Goal: Task Accomplishment & Management: Complete application form

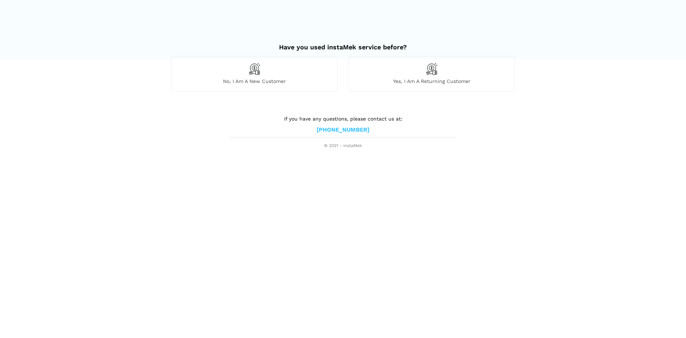
click at [313, 83] on span "No, I am a new customer" at bounding box center [255, 81] width 166 height 6
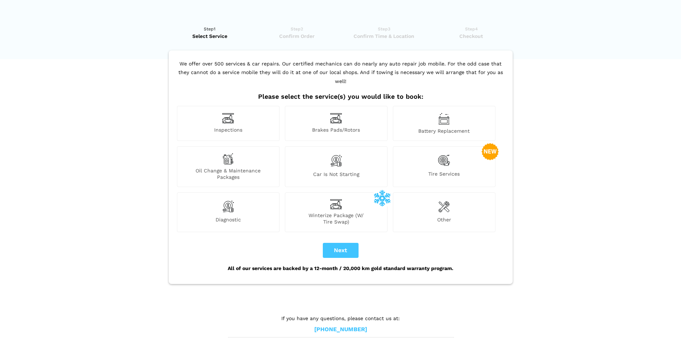
click at [416, 128] on span "Battery Replacement" at bounding box center [444, 131] width 102 height 6
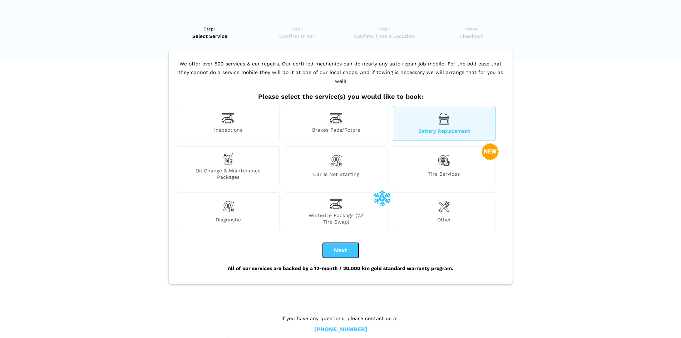
click at [341, 243] on button "Next" at bounding box center [341, 250] width 36 height 15
checkbox input "true"
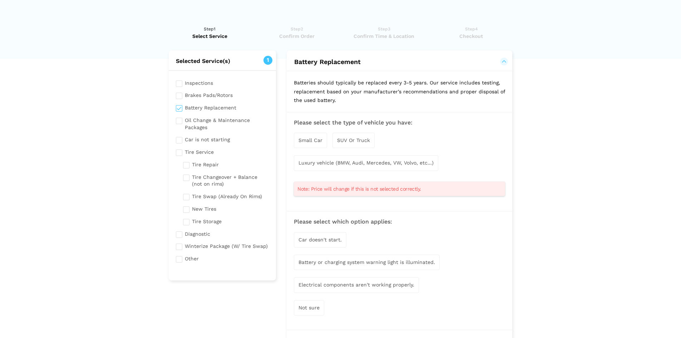
click at [336, 140] on div "SUV Or Truck" at bounding box center [353, 140] width 42 height 15
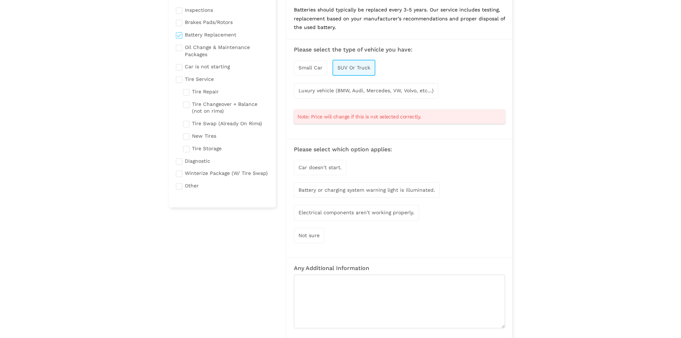
scroll to position [71, 0]
click at [326, 172] on div "Car doesn't start." at bounding box center [320, 168] width 53 height 15
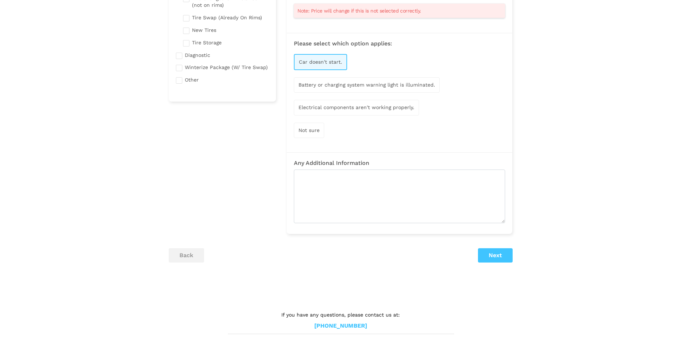
click at [333, 64] on span "Car doesn't start." at bounding box center [320, 62] width 43 height 6
click at [488, 253] on button "Next" at bounding box center [495, 254] width 35 height 14
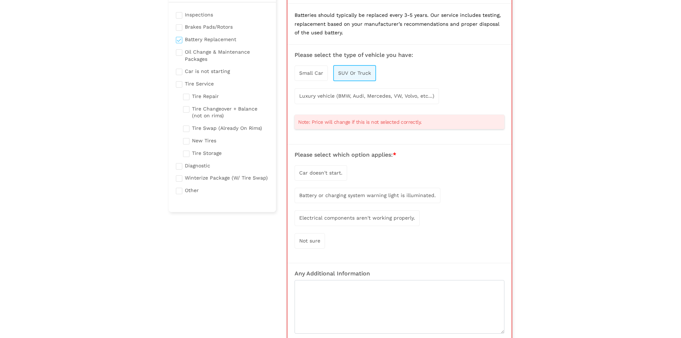
scroll to position [50, 0]
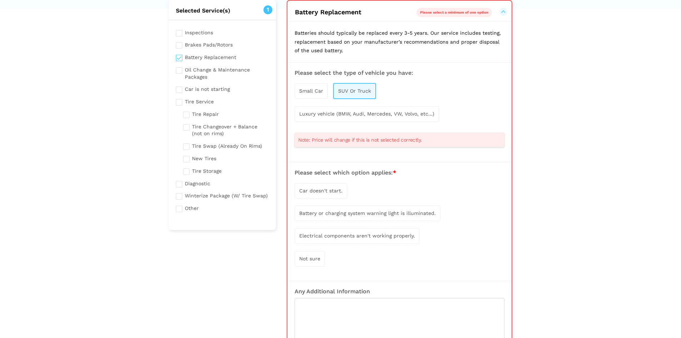
click at [341, 191] on span "Car doesn't start." at bounding box center [320, 191] width 43 height 6
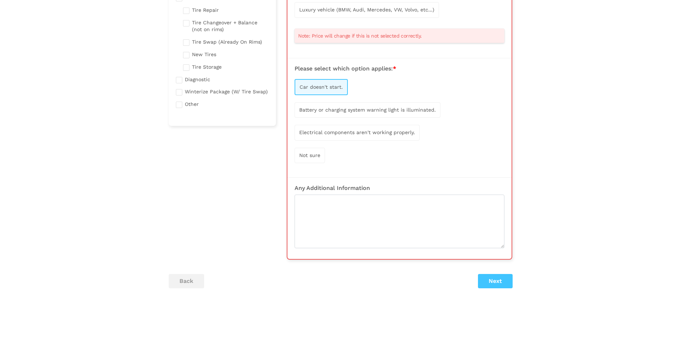
scroll to position [158, 0]
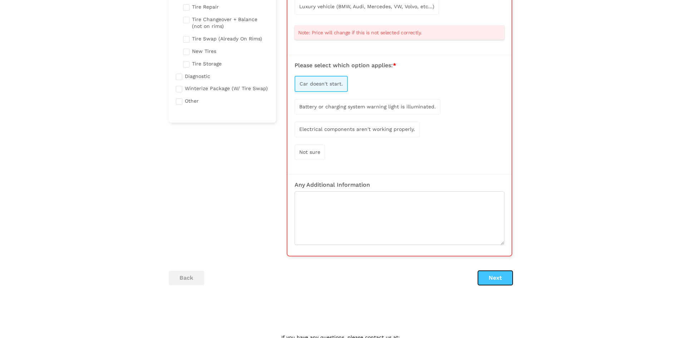
click at [485, 272] on button "Next" at bounding box center [495, 278] width 35 height 14
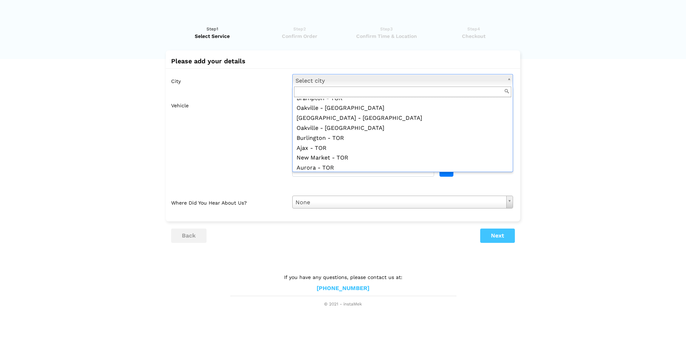
scroll to position [537, 0]
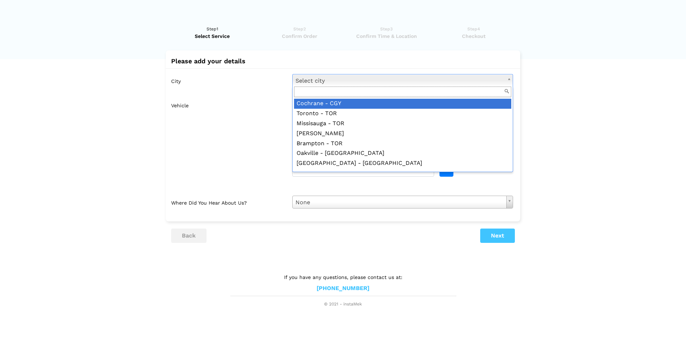
click at [336, 92] on input "text" at bounding box center [402, 92] width 217 height 11
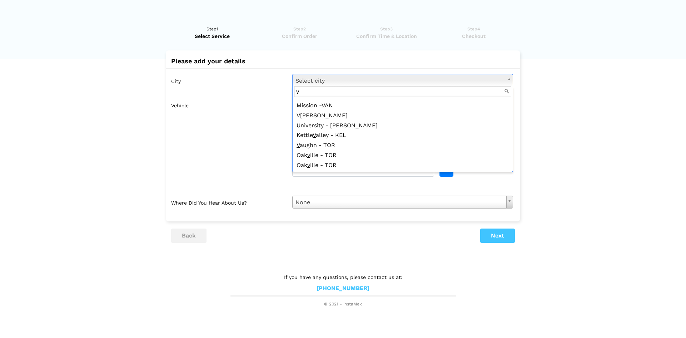
scroll to position [0, 0]
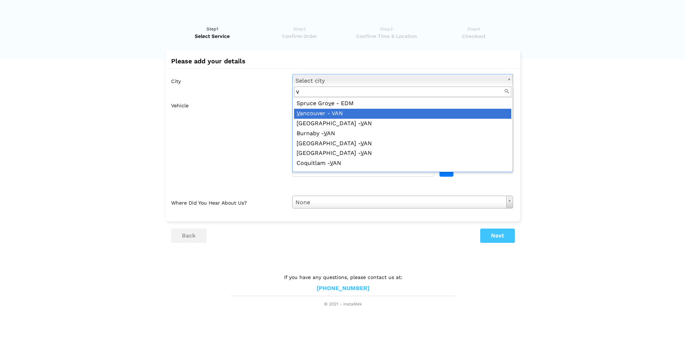
type input "v"
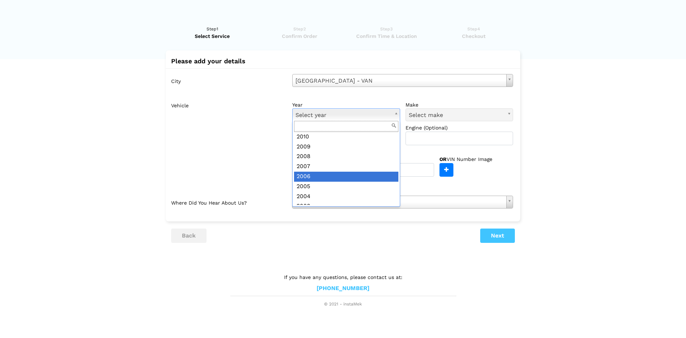
scroll to position [179, 0]
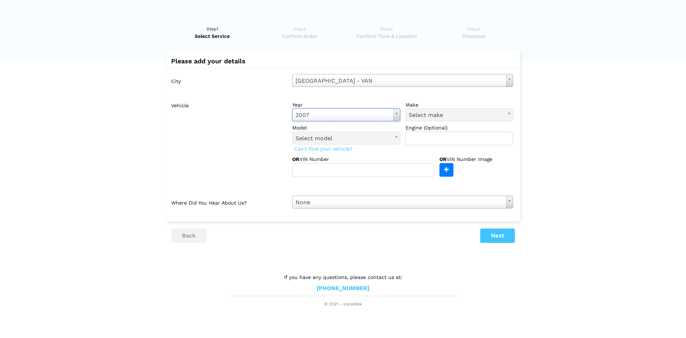
click at [325, 107] on label "year" at bounding box center [346, 104] width 108 height 7
type input "j"
click at [434, 139] on input "text" at bounding box center [460, 139] width 108 height 14
click at [459, 144] on input "3.8" at bounding box center [460, 139] width 108 height 14
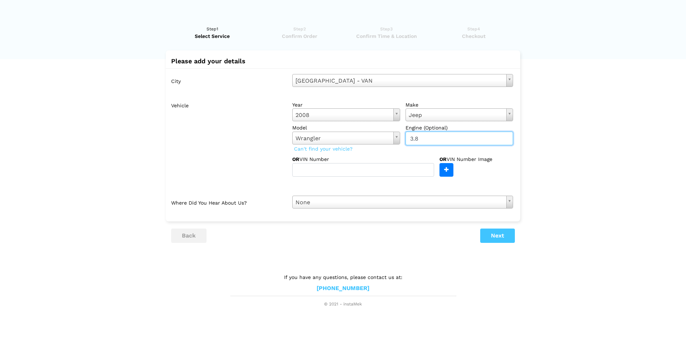
type input "3.8"
click at [419, 162] on div "OR VIN Number" at bounding box center [365, 165] width 147 height 21
click at [501, 232] on button "Next" at bounding box center [497, 235] width 35 height 14
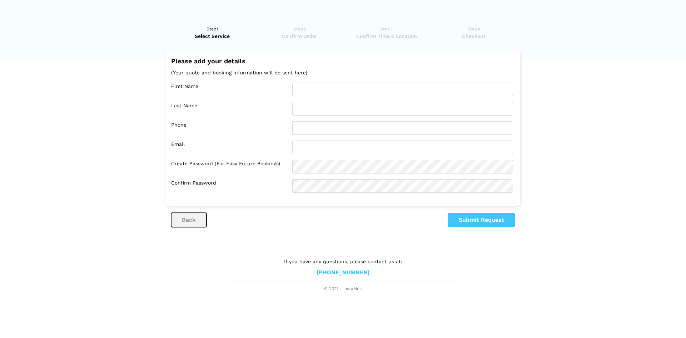
click at [197, 219] on button "back" at bounding box center [188, 220] width 35 height 14
